Goal: Task Accomplishment & Management: Complete application form

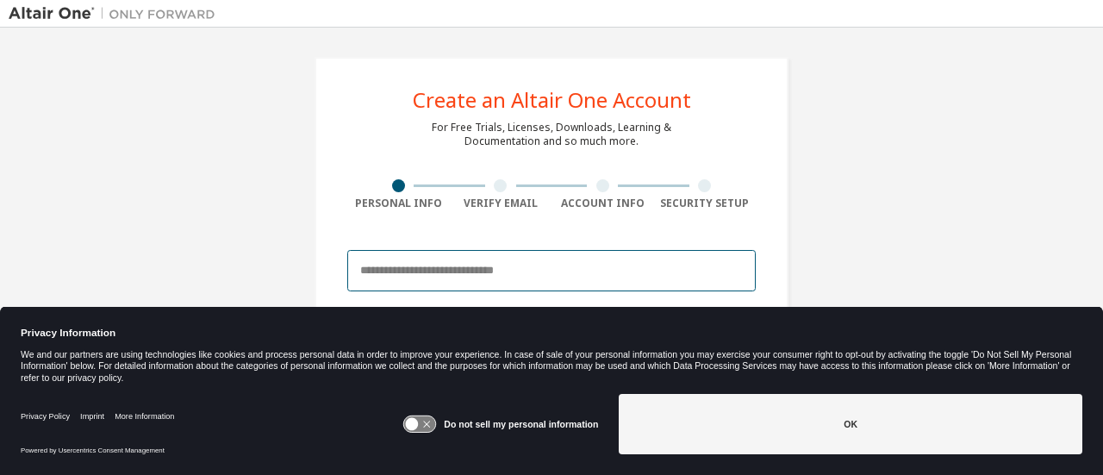
drag, startPoint x: 482, startPoint y: 261, endPoint x: 517, endPoint y: 270, distance: 35.5
click at [482, 261] on input "email" at bounding box center [551, 270] width 408 height 41
type input "**********"
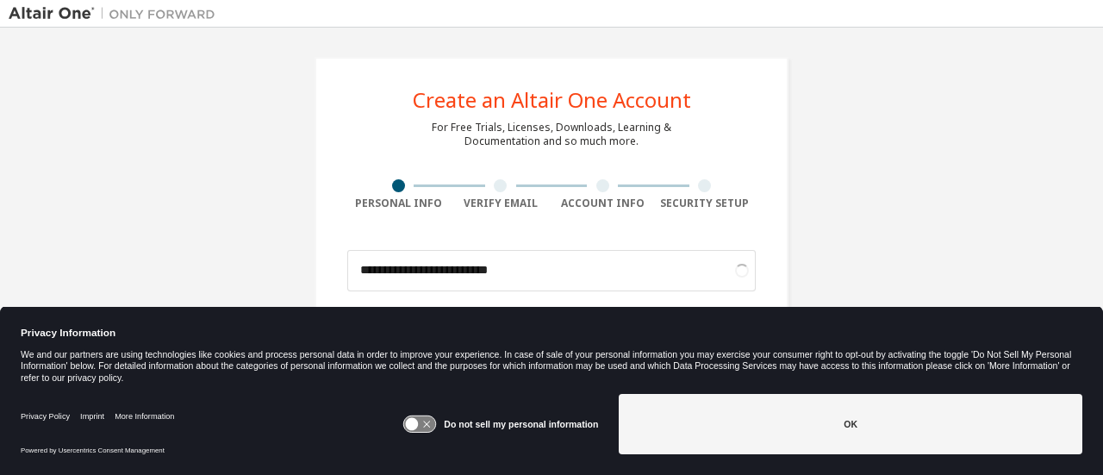
click at [419, 417] on icon at bounding box center [420, 424] width 32 height 16
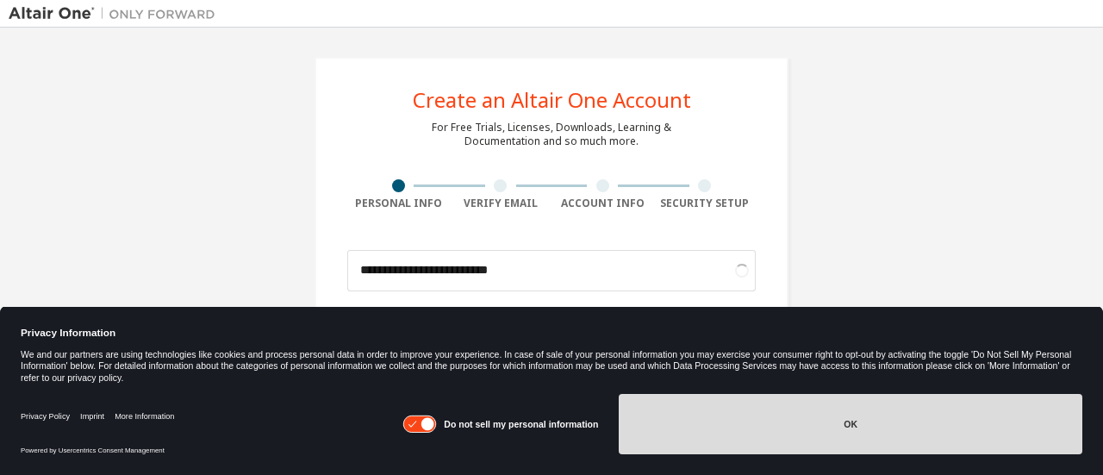
click at [741, 426] on button "OK" at bounding box center [849, 424] width 463 height 60
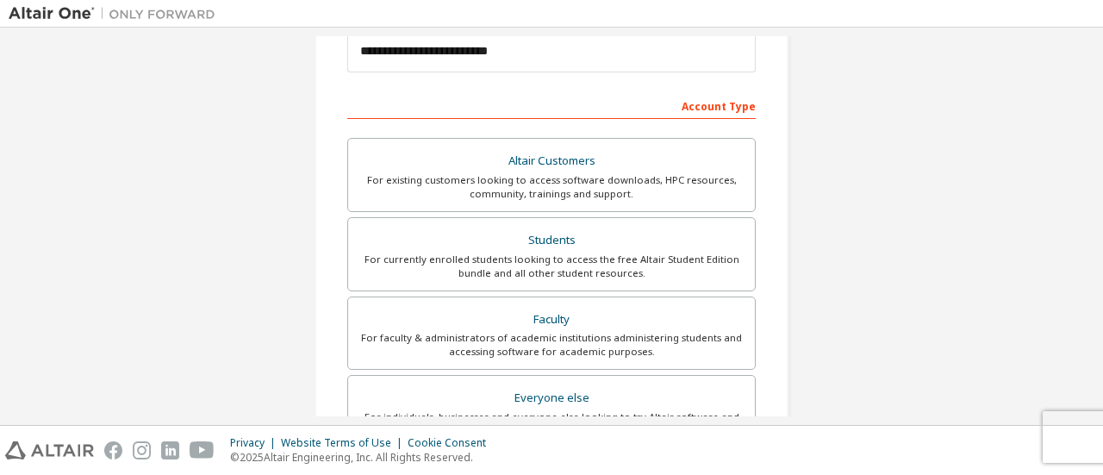
scroll to position [258, 0]
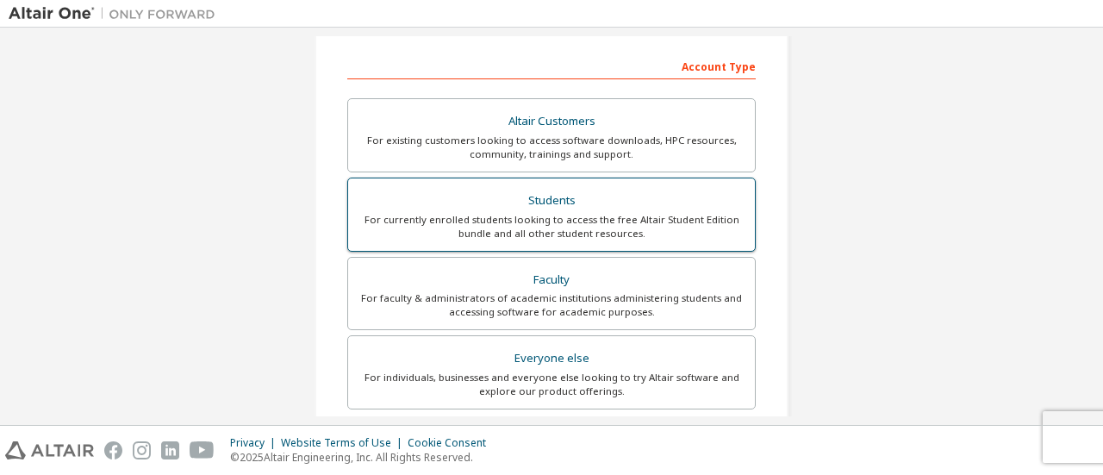
click at [605, 213] on div "For currently enrolled students looking to access the free Altair Student Editi…" at bounding box center [551, 227] width 386 height 28
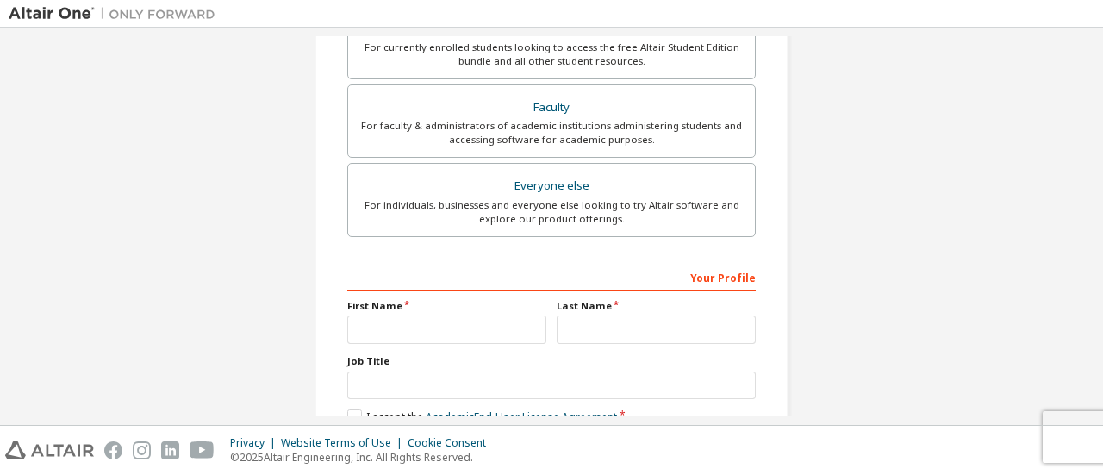
scroll to position [517, 0]
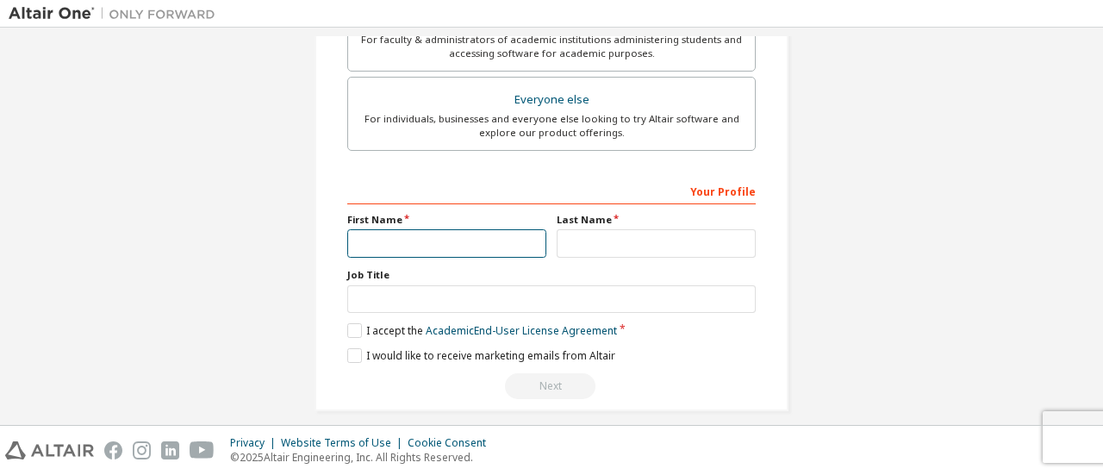
click at [408, 249] on input "text" at bounding box center [446, 243] width 199 height 28
type input "*****"
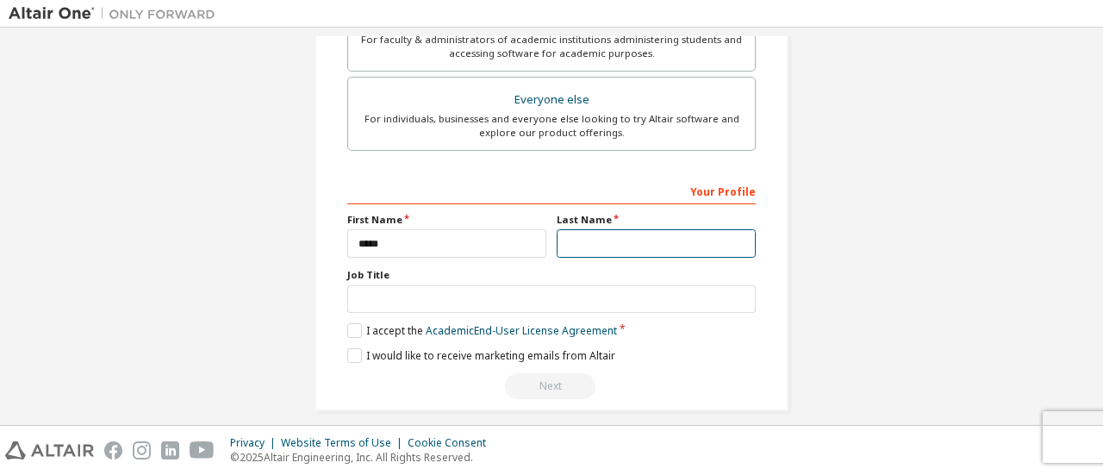
click at [582, 235] on input "text" at bounding box center [655, 243] width 199 height 28
type input "******"
click at [351, 323] on label "I accept the Academic End-User License Agreement" at bounding box center [482, 330] width 270 height 15
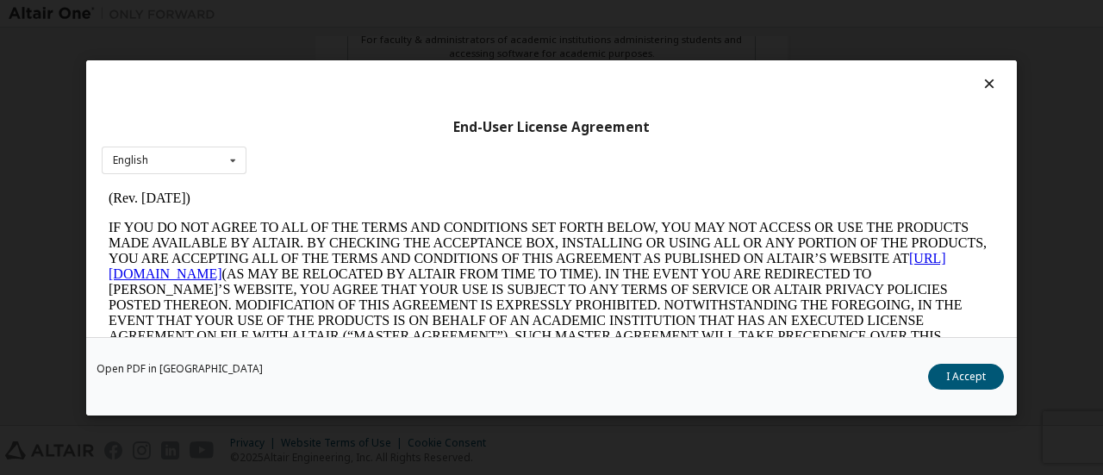
scroll to position [86, 0]
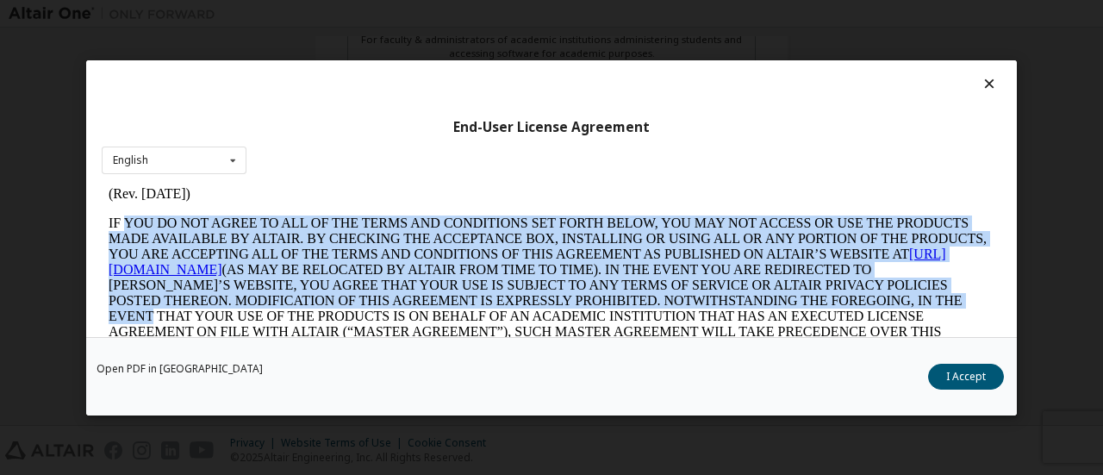
drag, startPoint x: 134, startPoint y: 205, endPoint x: 810, endPoint y: 269, distance: 678.3
click at [923, 299] on p "IF YOU DO NOT AGREE TO ALL OF THE TERMS AND CONDITIONS SET FORTH BELOW, YOU MAY…" at bounding box center [551, 285] width 885 height 140
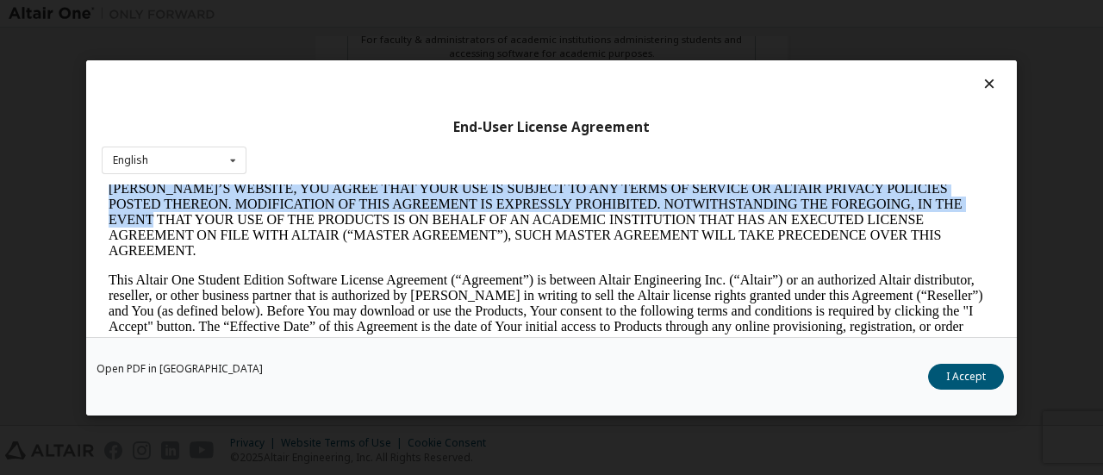
scroll to position [236, 0]
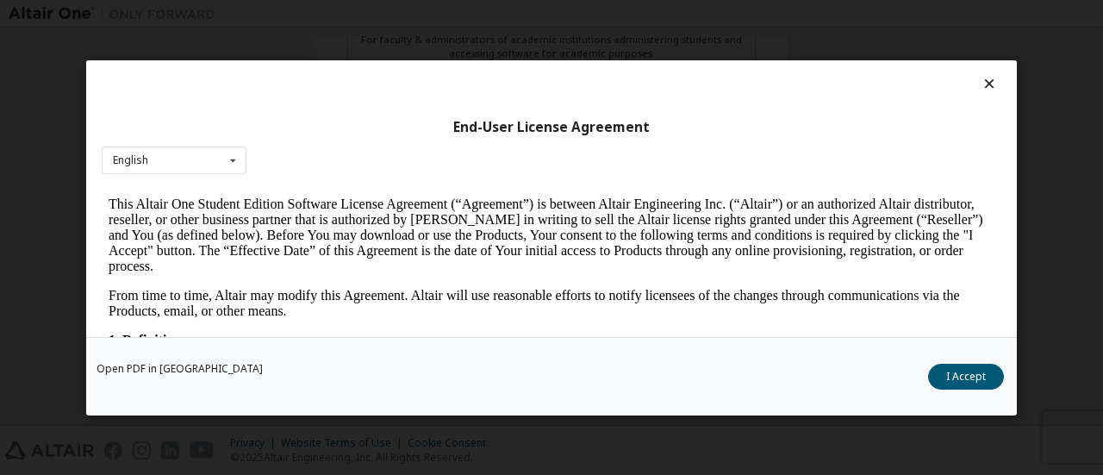
click at [458, 230] on p "This Altair One Student Edition Software License Agreement (“Agreement”) is bet…" at bounding box center [551, 235] width 885 height 78
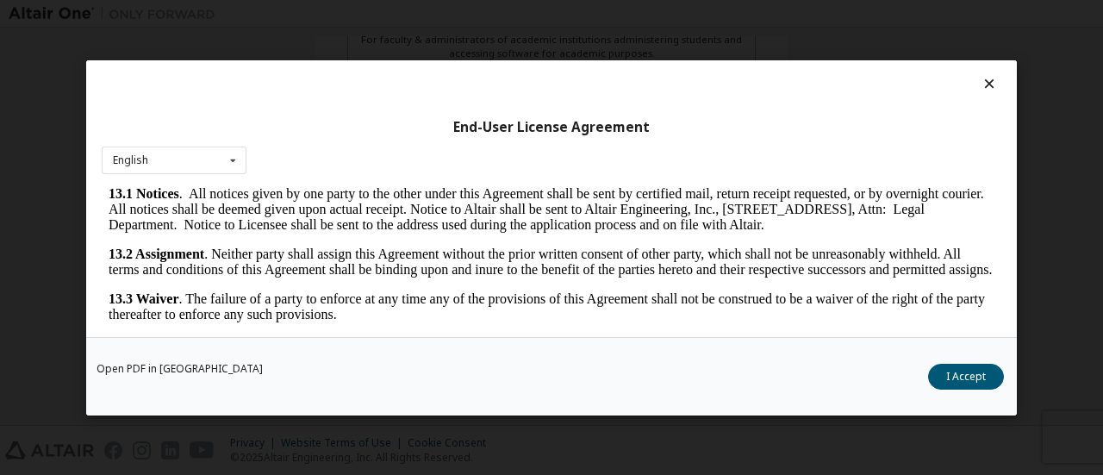
scroll to position [2892, 0]
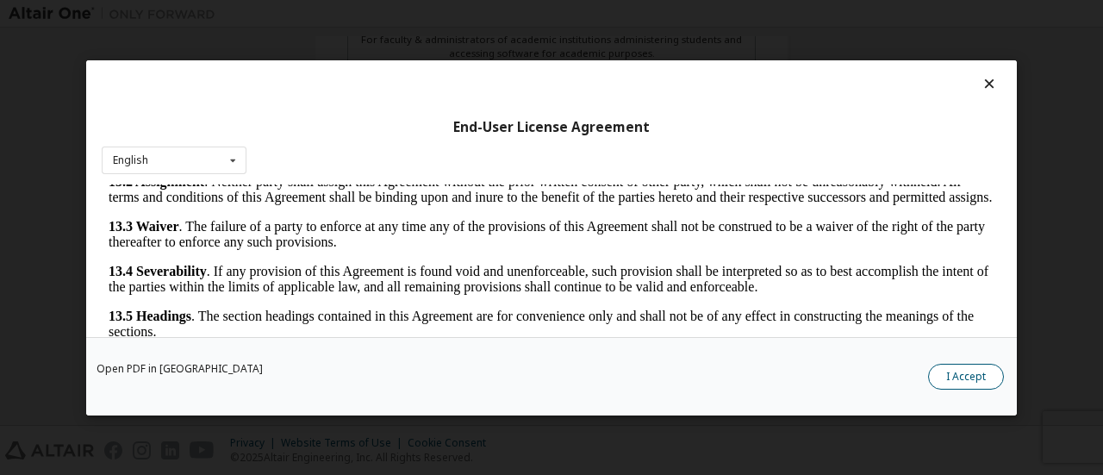
click at [957, 365] on button "I Accept" at bounding box center [966, 376] width 76 height 26
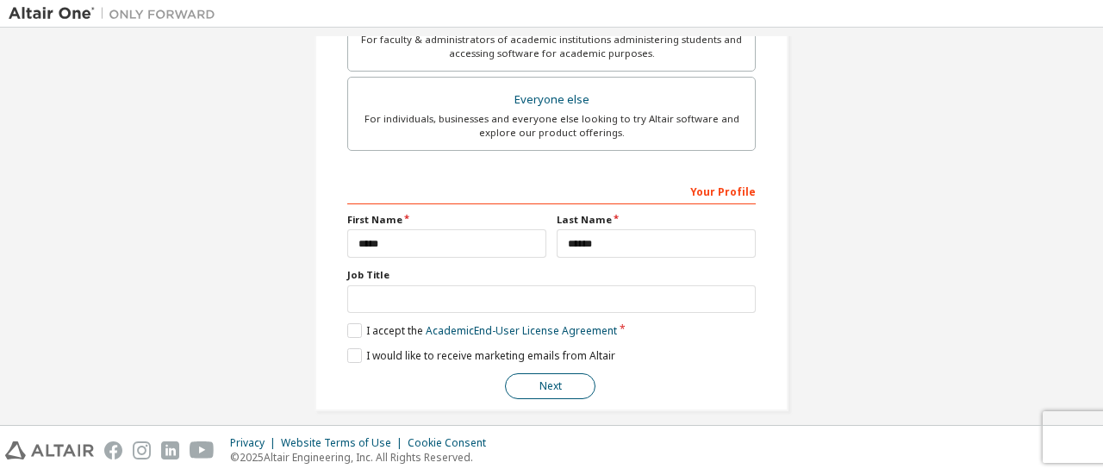
click at [541, 387] on button "Next" at bounding box center [550, 386] width 90 height 26
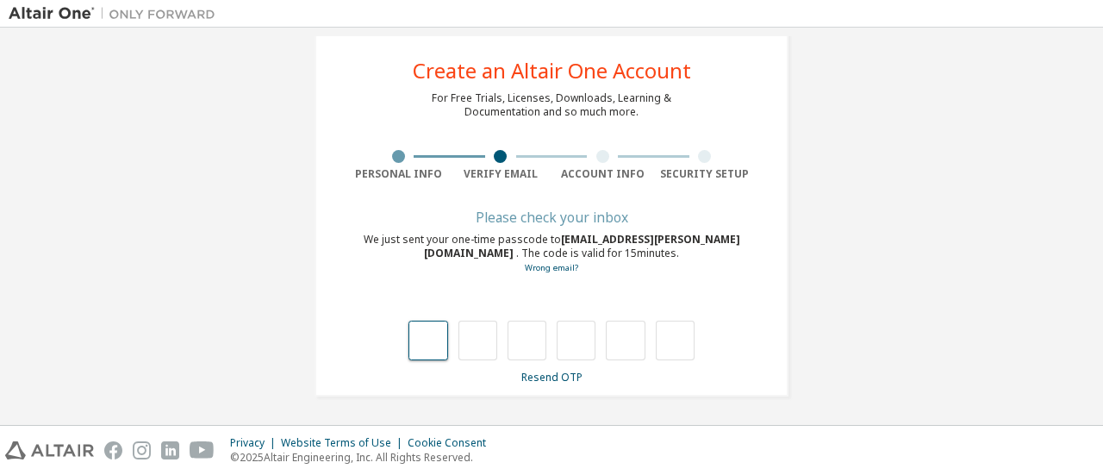
click at [425, 349] on input "text" at bounding box center [427, 340] width 39 height 40
type input "*"
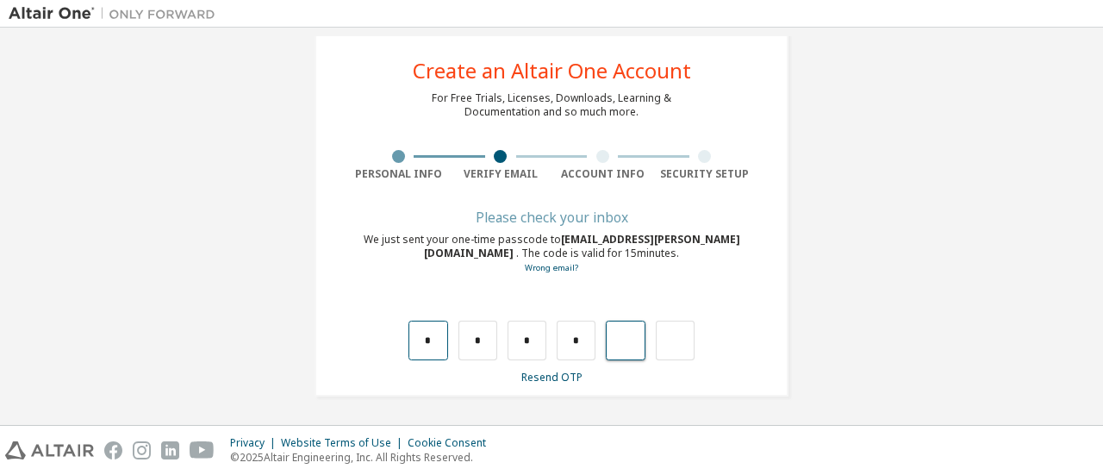
type input "*"
